Goal: Task Accomplishment & Management: Manage account settings

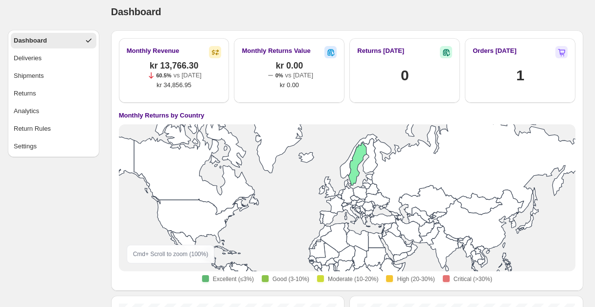
scroll to position [11, 0]
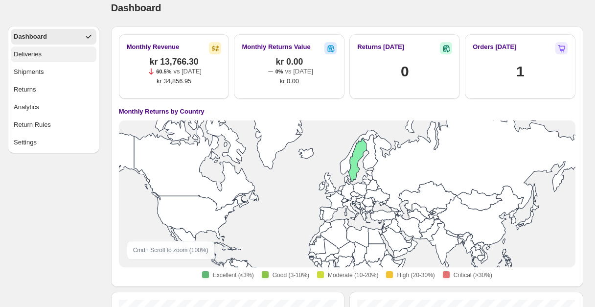
click at [32, 53] on div "Deliveries" at bounding box center [28, 54] width 28 height 10
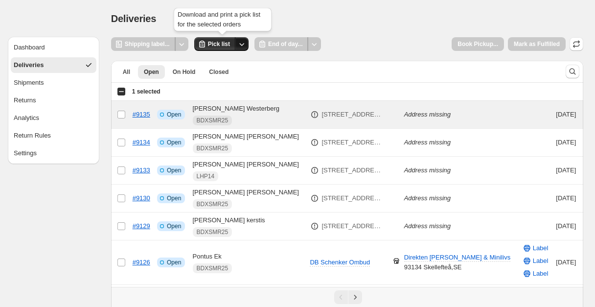
click at [246, 45] on icon "Other actions" at bounding box center [242, 44] width 10 height 10
click at [342, 24] on div "Deliveries" at bounding box center [347, 19] width 472 height 14
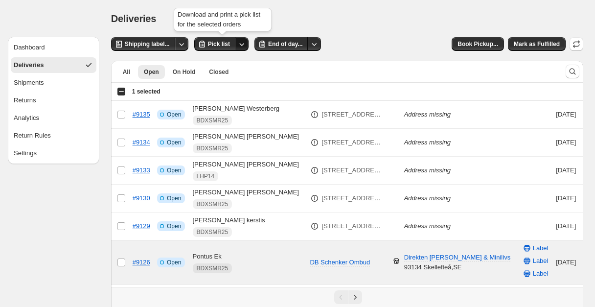
click at [244, 44] on icon "Other actions" at bounding box center [242, 44] width 10 height 10
click at [287, 18] on div "Deliveries" at bounding box center [347, 19] width 472 height 14
click at [217, 44] on span "Pick list" at bounding box center [219, 44] width 22 height 8
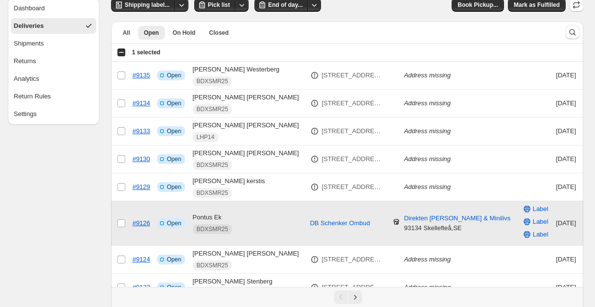
scroll to position [40, 0]
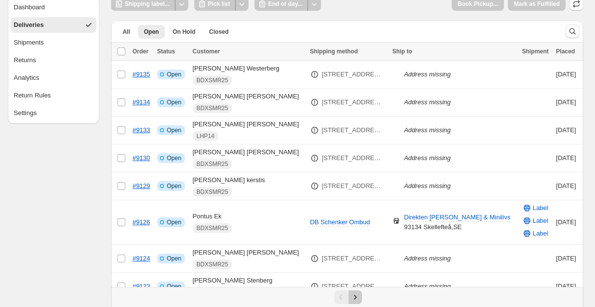
click at [357, 294] on icon "Next" at bounding box center [355, 297] width 10 height 10
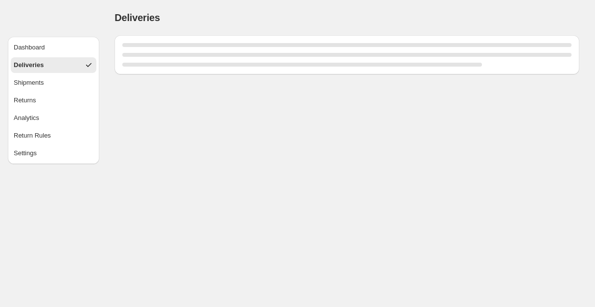
scroll to position [0, 0]
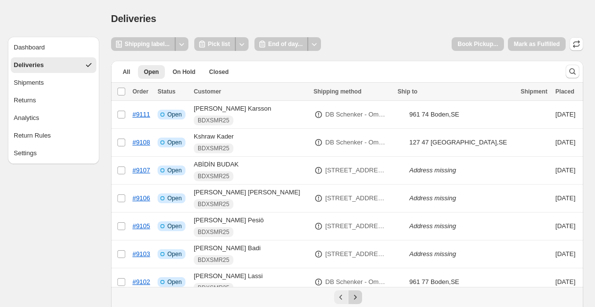
click at [359, 298] on icon "Next" at bounding box center [355, 297] width 10 height 10
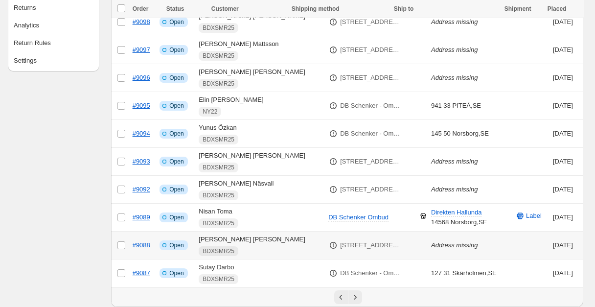
scroll to position [93, 0]
click at [352, 296] on icon "Next" at bounding box center [355, 297] width 10 height 10
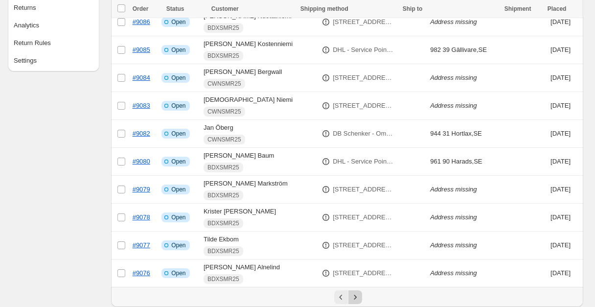
click at [355, 297] on icon "Next" at bounding box center [355, 297] width 10 height 10
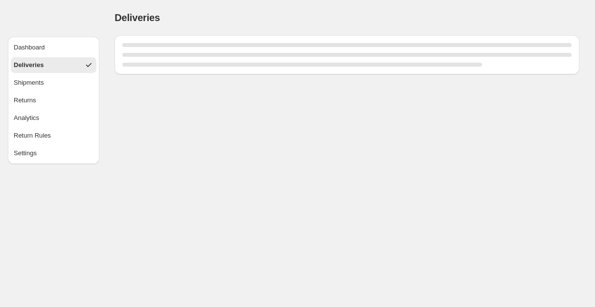
scroll to position [0, 0]
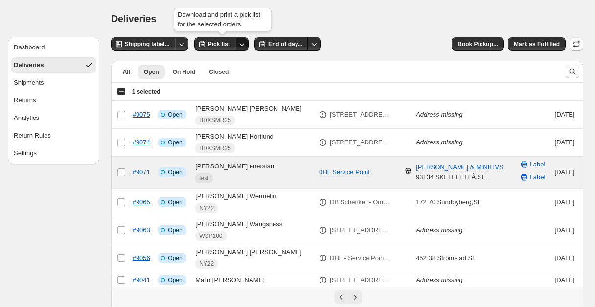
click at [245, 43] on icon "Other actions" at bounding box center [242, 44] width 10 height 10
click at [221, 44] on span "Pick list" at bounding box center [219, 44] width 22 height 8
click at [246, 43] on icon "Other actions" at bounding box center [242, 44] width 10 height 10
click at [226, 67] on span "Send to printer" at bounding box center [223, 64] width 42 height 7
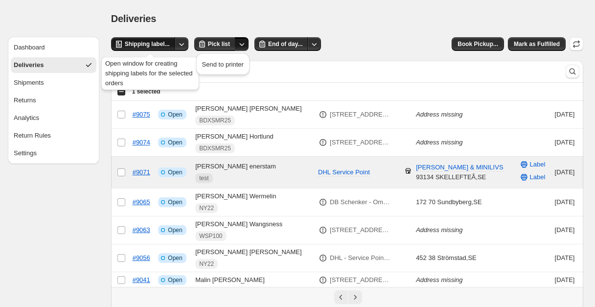
click at [157, 45] on span "Shipping label..." at bounding box center [147, 44] width 45 height 8
click at [183, 43] on icon "Other actions" at bounding box center [182, 44] width 10 height 10
click at [161, 67] on span "Send to printer" at bounding box center [162, 64] width 42 height 7
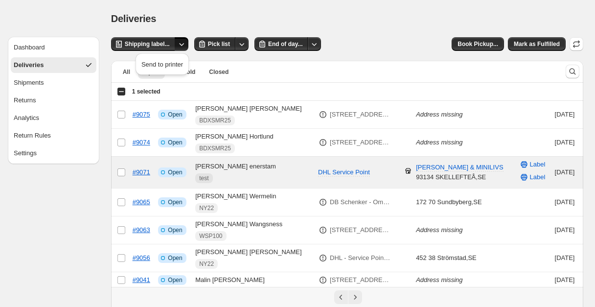
click at [350, 21] on div "Deliveries" at bounding box center [347, 19] width 472 height 14
click at [189, 22] on div "Deliveries" at bounding box center [347, 19] width 472 height 14
click at [245, 41] on icon "Other actions" at bounding box center [242, 44] width 10 height 10
click at [158, 23] on div "Deliveries" at bounding box center [347, 19] width 472 height 14
click at [183, 44] on icon "Other actions" at bounding box center [182, 44] width 10 height 10
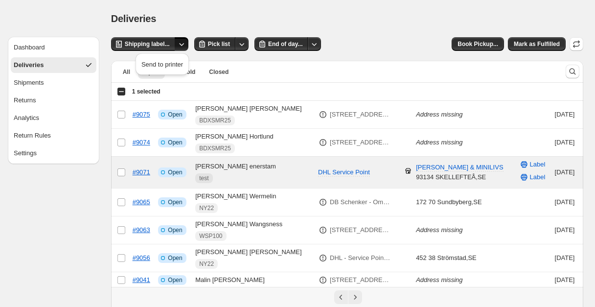
click at [187, 21] on div "Deliveries" at bounding box center [347, 19] width 472 height 14
click at [186, 44] on icon "Other actions" at bounding box center [182, 44] width 10 height 10
click at [166, 17] on div "Deliveries" at bounding box center [347, 19] width 472 height 14
click at [166, 43] on span "Shipping label..." at bounding box center [147, 44] width 45 height 8
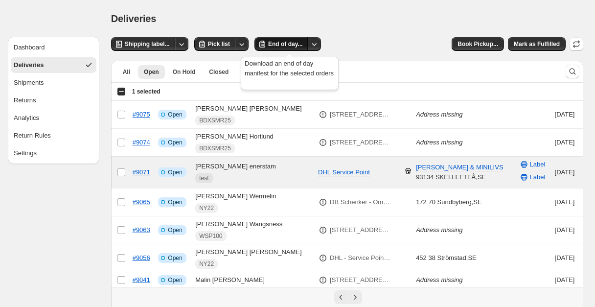
click at [277, 40] on span "End of day..." at bounding box center [285, 44] width 34 height 8
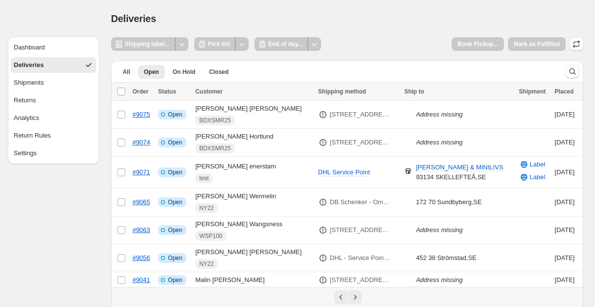
click at [65, 59] on button "Deliveries" at bounding box center [54, 65] width 86 height 16
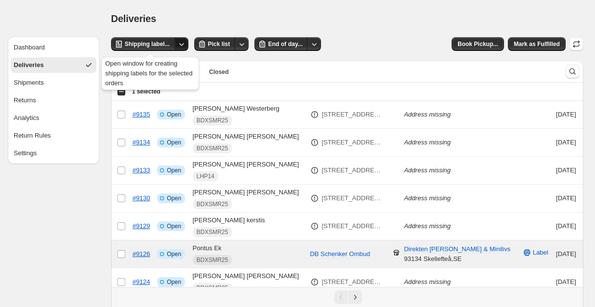
click at [184, 42] on icon "Other actions" at bounding box center [182, 44] width 10 height 10
click at [172, 62] on span "Send to printer" at bounding box center [162, 64] width 42 height 7
click at [184, 42] on icon "Other actions" at bounding box center [182, 44] width 10 height 10
click at [183, 45] on icon "Other actions" at bounding box center [181, 44] width 5 height 3
click at [168, 64] on span "Send to printer" at bounding box center [162, 64] width 42 height 7
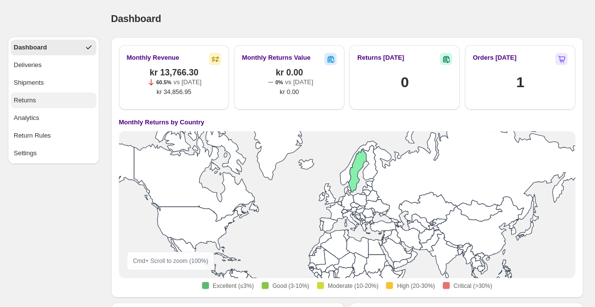
click at [31, 100] on div "Returns" at bounding box center [25, 100] width 23 height 10
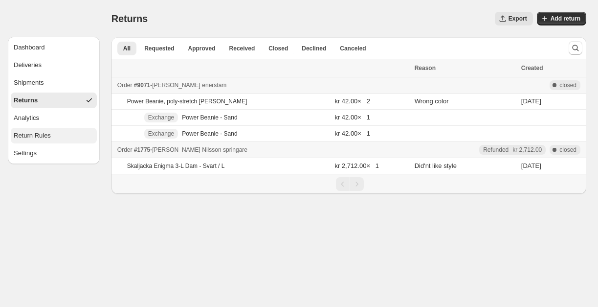
click at [45, 136] on div "Return Rules" at bounding box center [32, 136] width 37 height 10
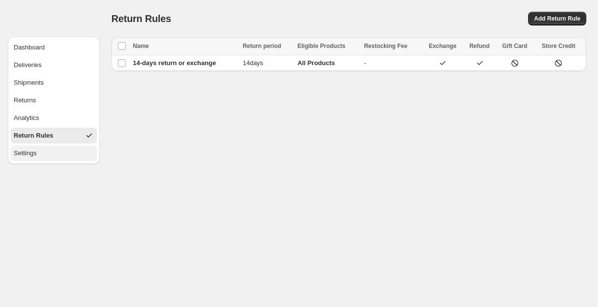
click at [42, 154] on button "Settings" at bounding box center [54, 153] width 86 height 16
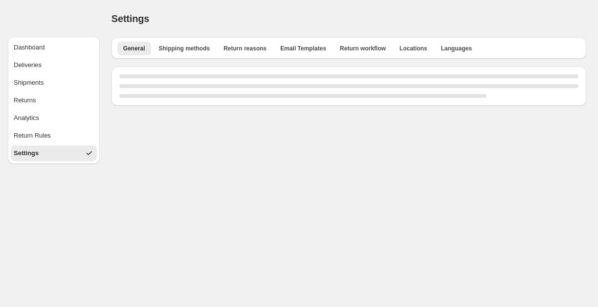
select select "**"
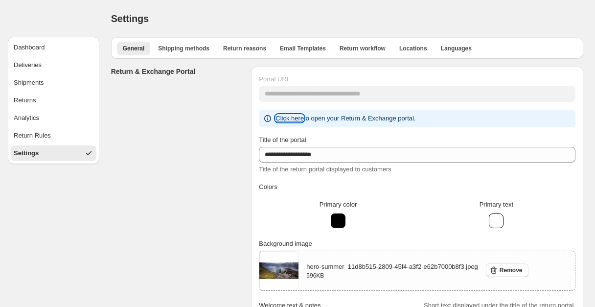
click at [298, 120] on link "Click here" at bounding box center [289, 117] width 28 height 7
click at [39, 67] on div "Deliveries" at bounding box center [28, 65] width 28 height 10
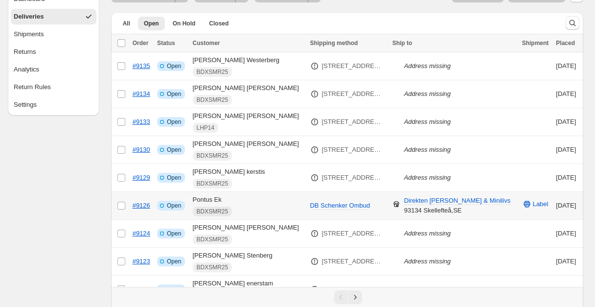
scroll to position [50, 0]
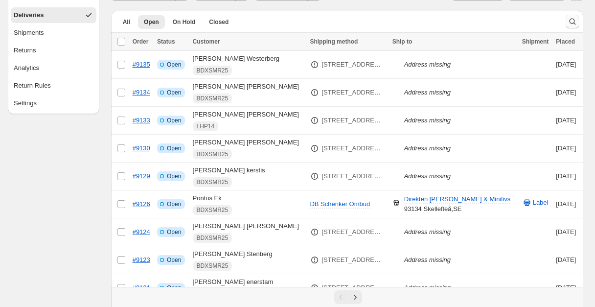
click at [571, 22] on icon "Search and filter results" at bounding box center [572, 22] width 10 height 10
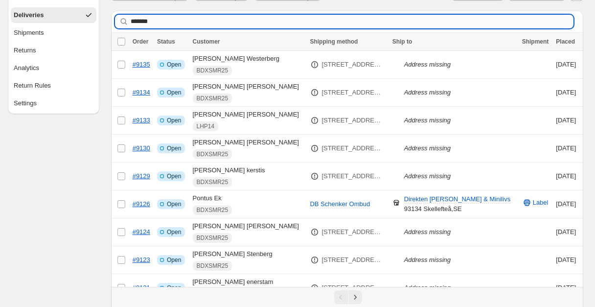
type input "********"
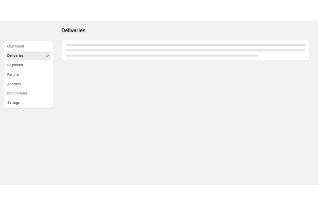
scroll to position [0, 0]
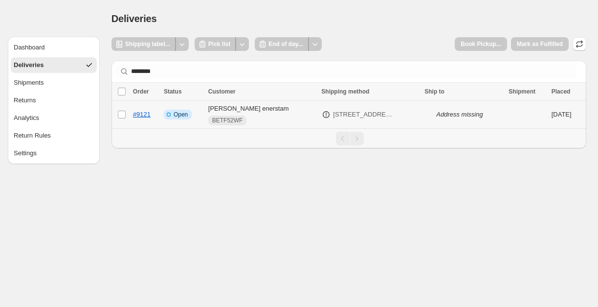
click at [260, 119] on div "BETF52WF" at bounding box center [262, 120] width 108 height 10
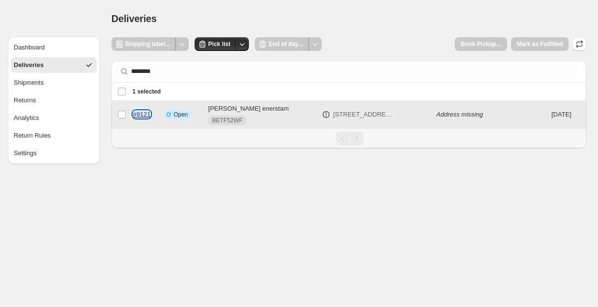
click at [139, 115] on link "#9121" at bounding box center [142, 114] width 18 height 7
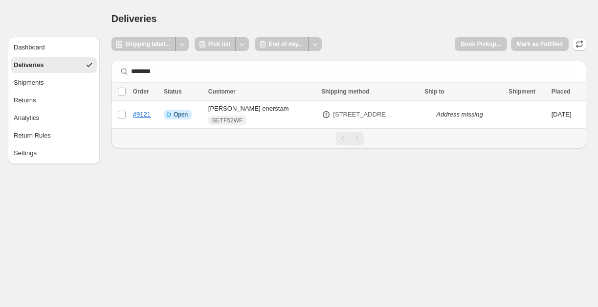
click at [229, 4] on div "Deliveries. This page is ready Deliveries" at bounding box center [349, 18] width 475 height 37
click at [56, 10] on div "Dashboard Deliveries Shipments Returns Analytics Return Rules Settings" at bounding box center [50, 82] width 100 height 164
